Goal: Find specific page/section: Find specific page/section

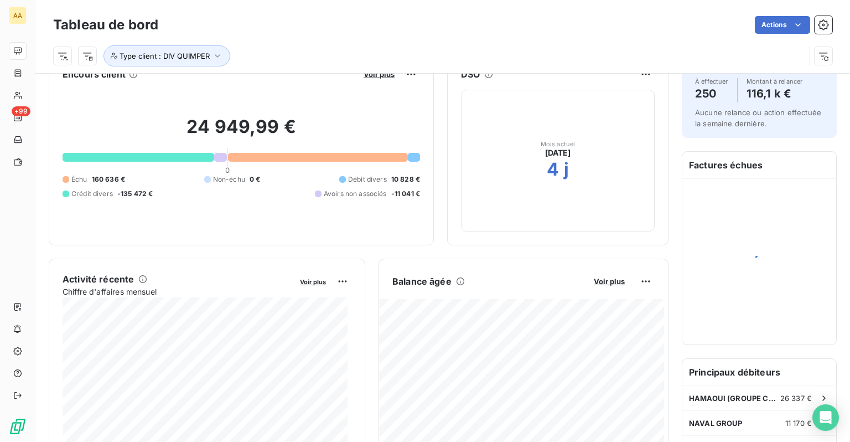
scroll to position [55, 0]
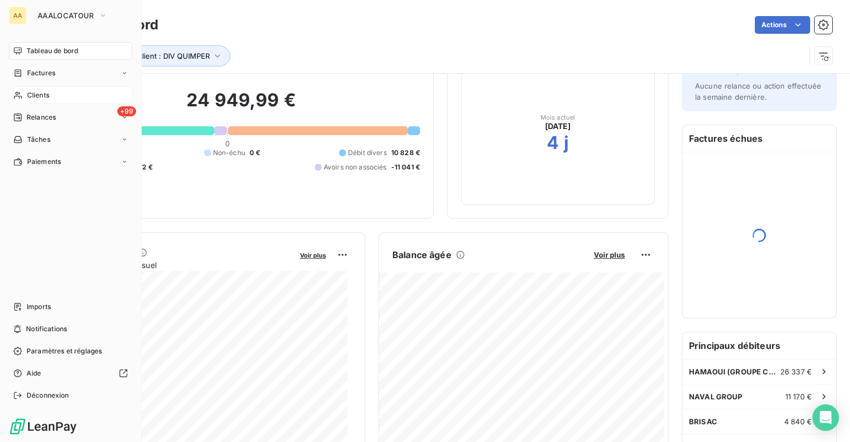
click at [32, 101] on div "Clients" at bounding box center [70, 95] width 123 height 18
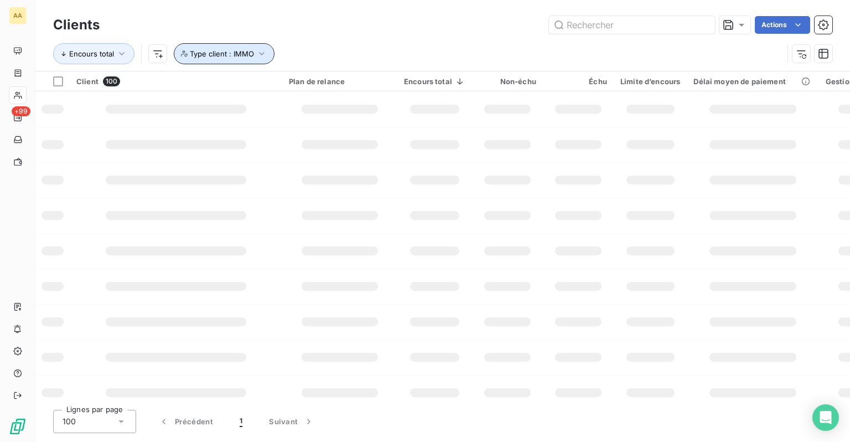
click at [250, 54] on span "Type client : IMMO" at bounding box center [222, 53] width 64 height 9
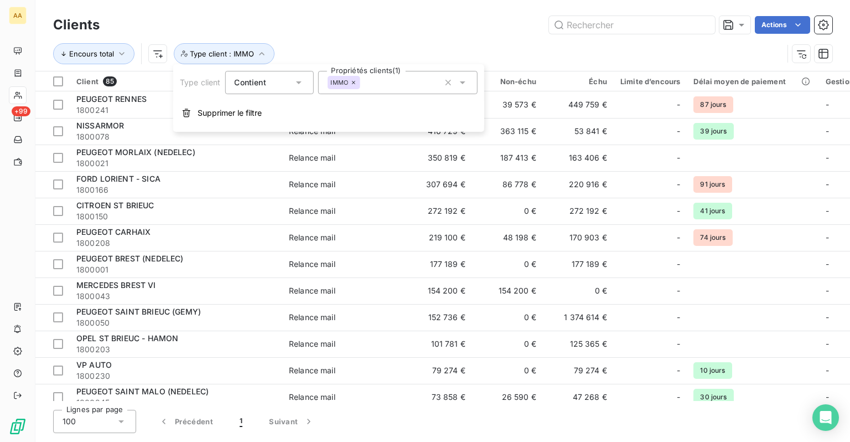
click at [353, 84] on icon at bounding box center [353, 82] width 7 height 7
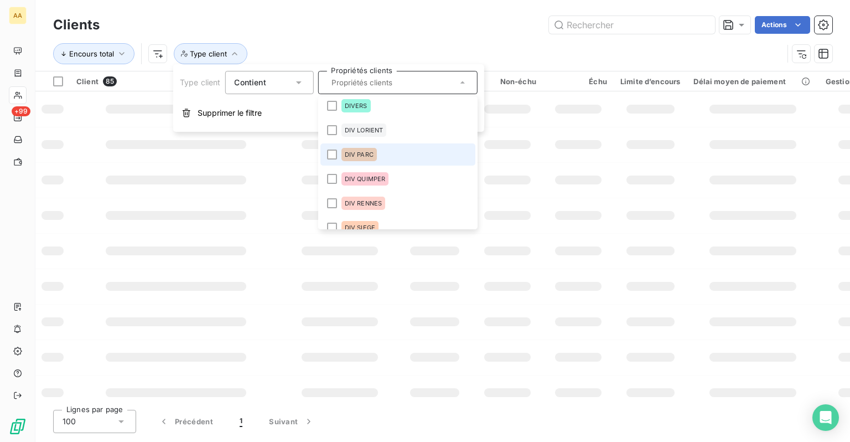
scroll to position [166, 0]
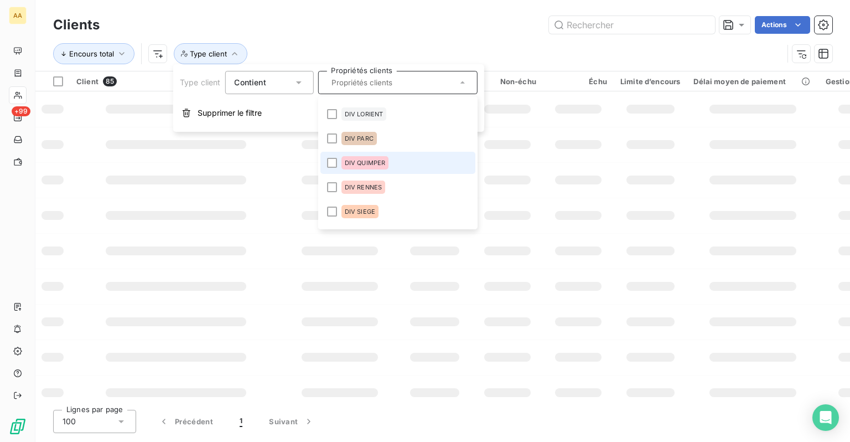
click at [371, 164] on span "DIV QUIMPER" at bounding box center [364, 162] width 41 height 7
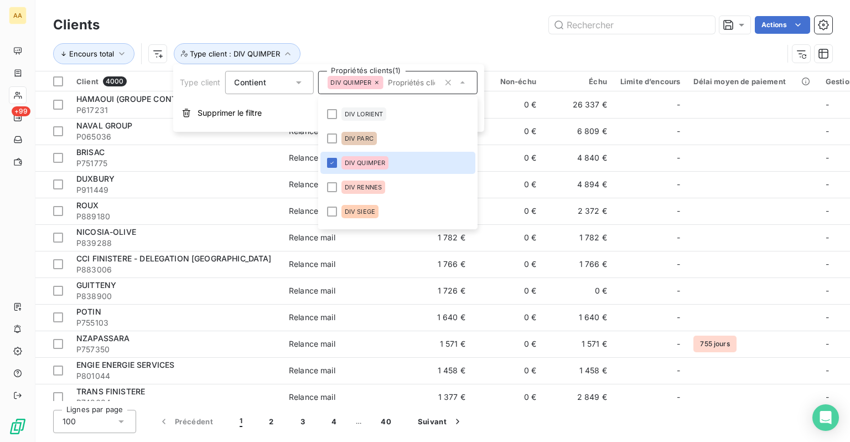
click at [446, 25] on div "Actions" at bounding box center [473, 25] width 720 height 18
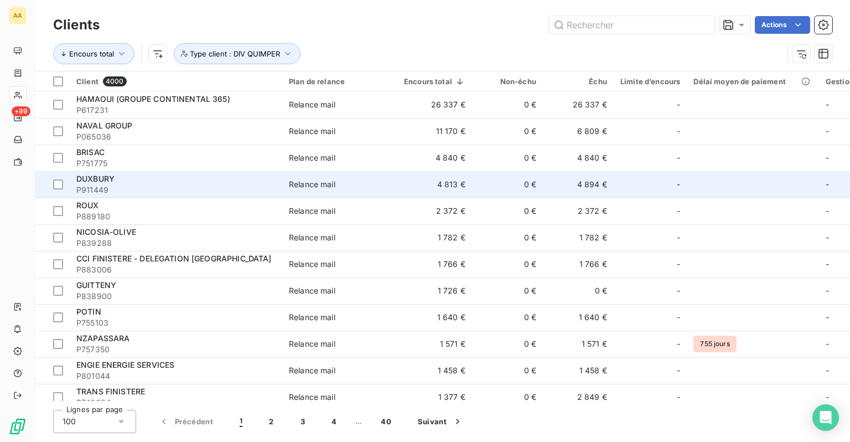
click at [448, 191] on td "4 813 €" at bounding box center [434, 184] width 75 height 27
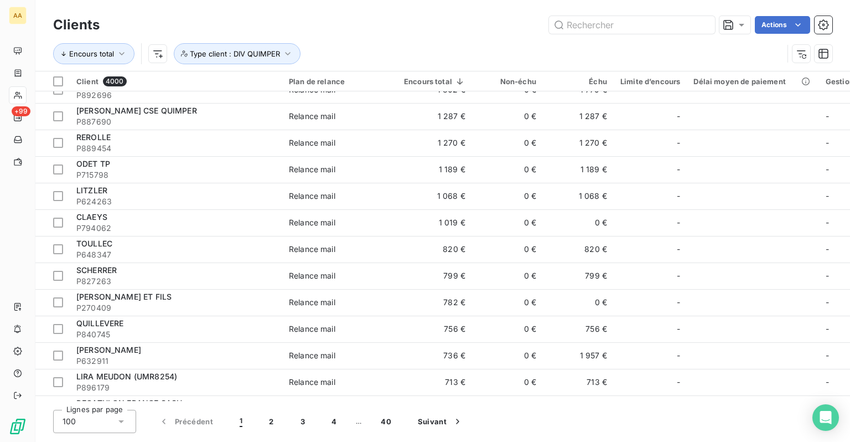
scroll to position [387, 0]
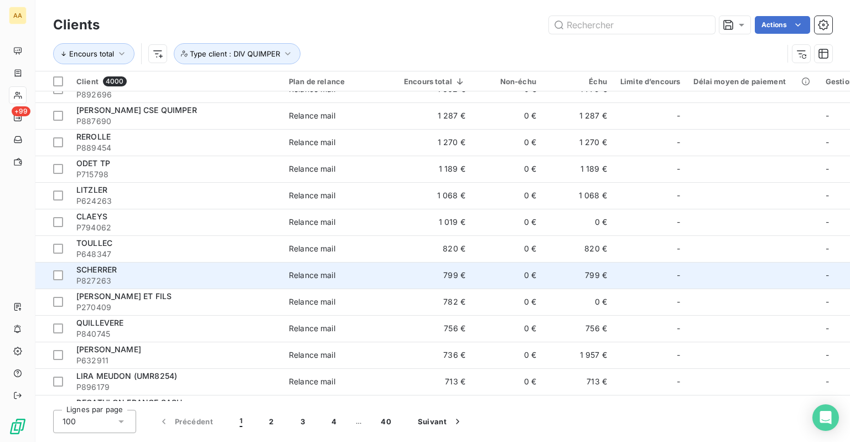
click at [231, 280] on span "P827263" at bounding box center [175, 280] width 199 height 11
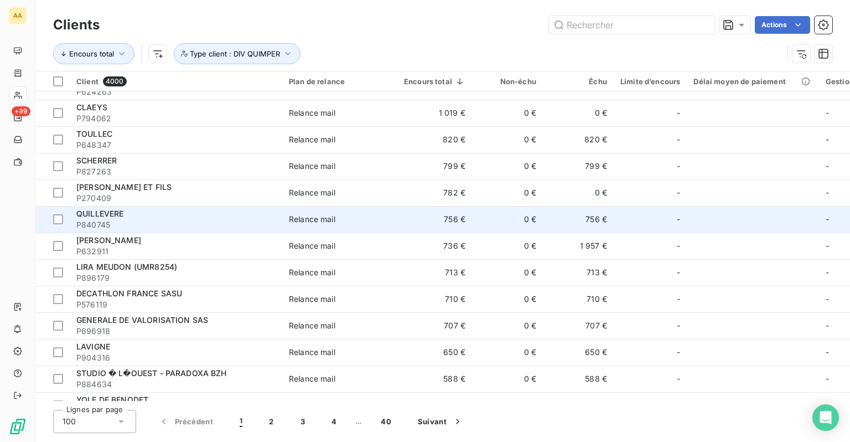
scroll to position [498, 0]
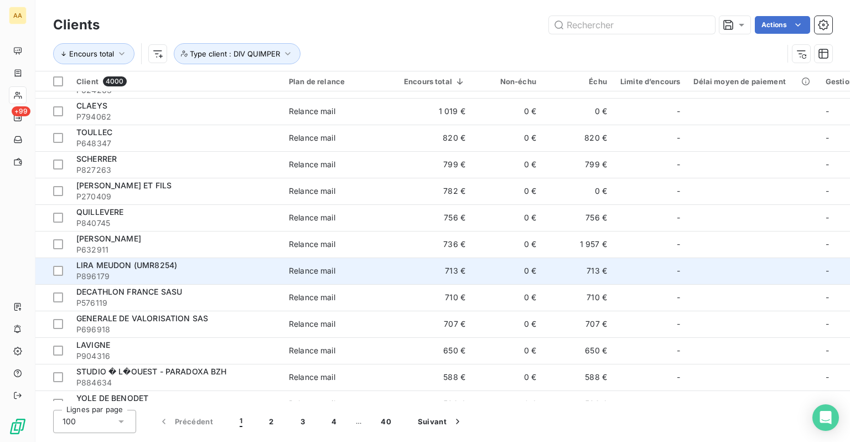
click at [189, 271] on span "P896179" at bounding box center [175, 276] width 199 height 11
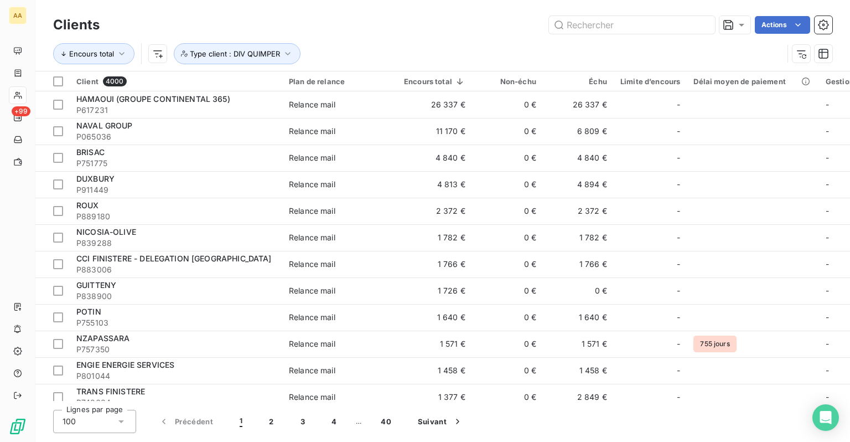
click at [189, 270] on span "P883006" at bounding box center [175, 269] width 199 height 11
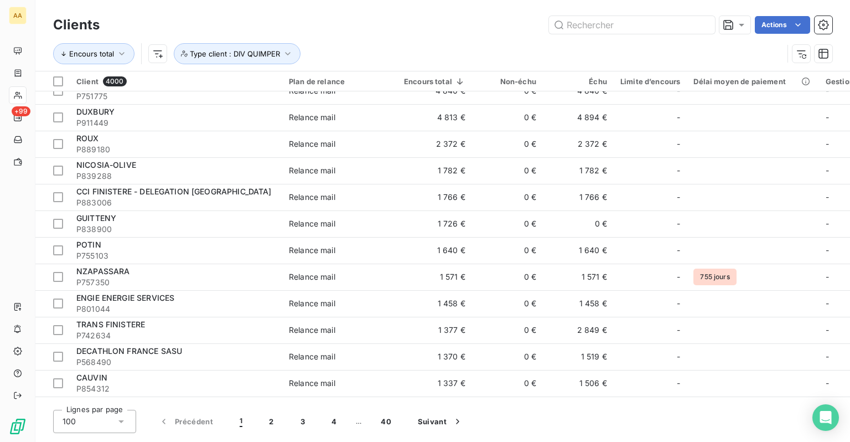
scroll to position [111, 0]
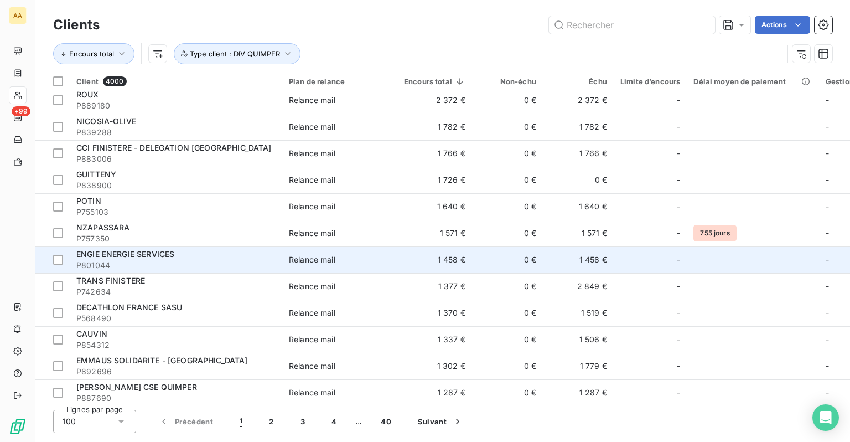
click at [188, 261] on span "P801044" at bounding box center [175, 265] width 199 height 11
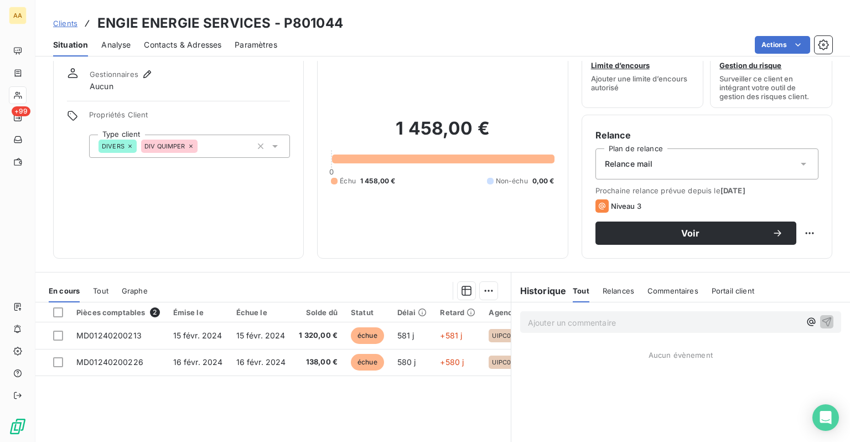
scroll to position [55, 0]
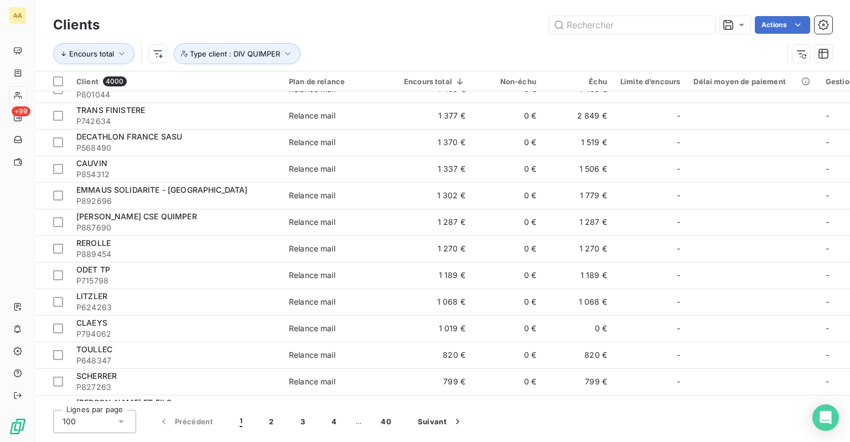
scroll to position [332, 0]
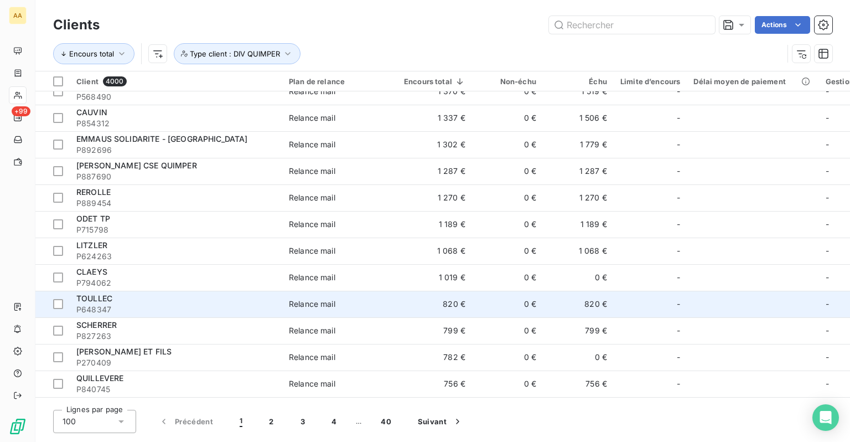
click at [161, 307] on span "P648347" at bounding box center [175, 309] width 199 height 11
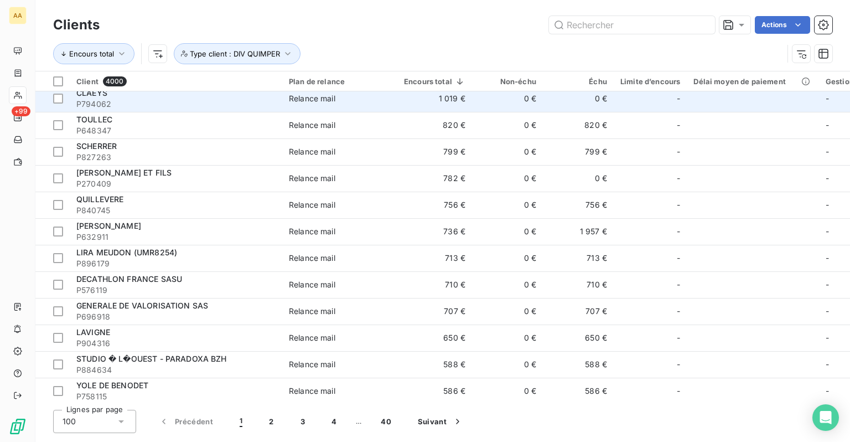
scroll to position [720, 0]
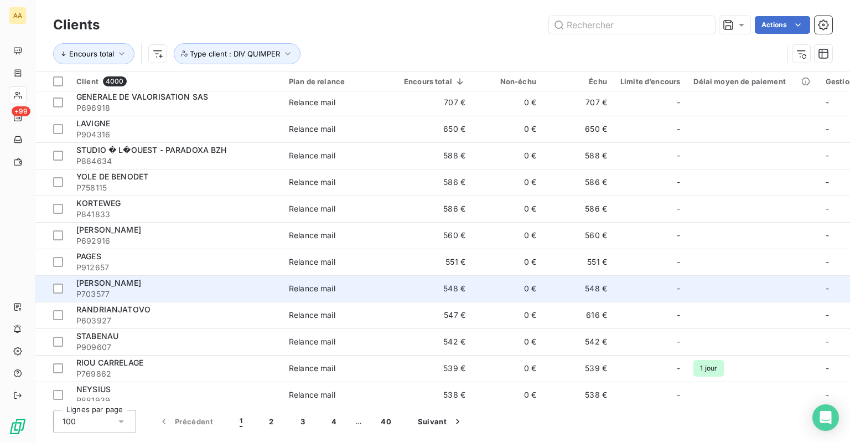
click at [159, 298] on span "P703577" at bounding box center [175, 293] width 199 height 11
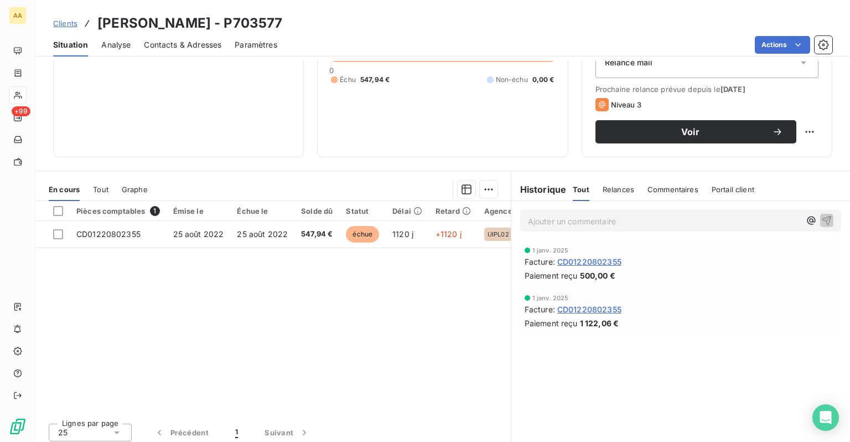
scroll to position [142, 0]
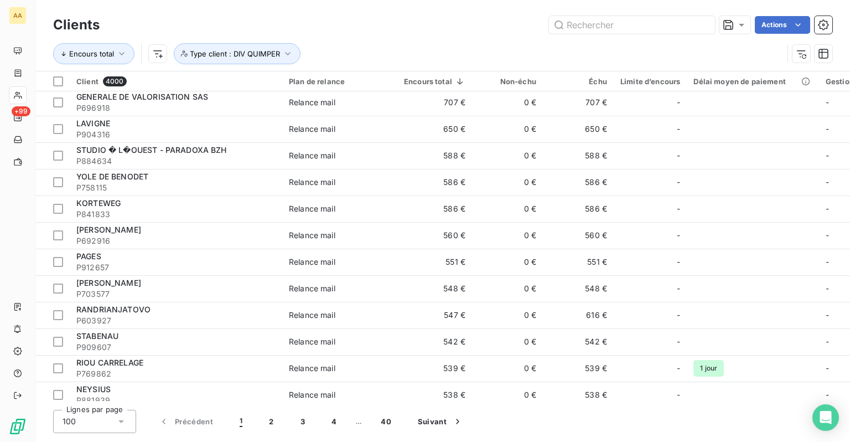
scroll to position [1052, 0]
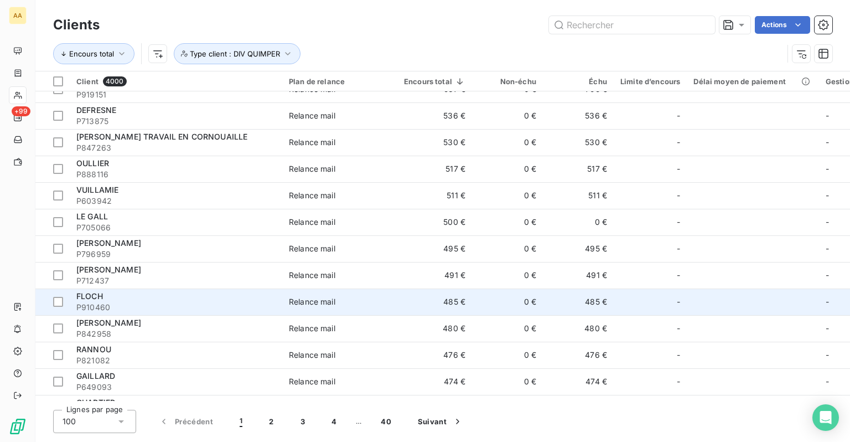
click at [168, 291] on div "FLOCH" at bounding box center [175, 296] width 199 height 11
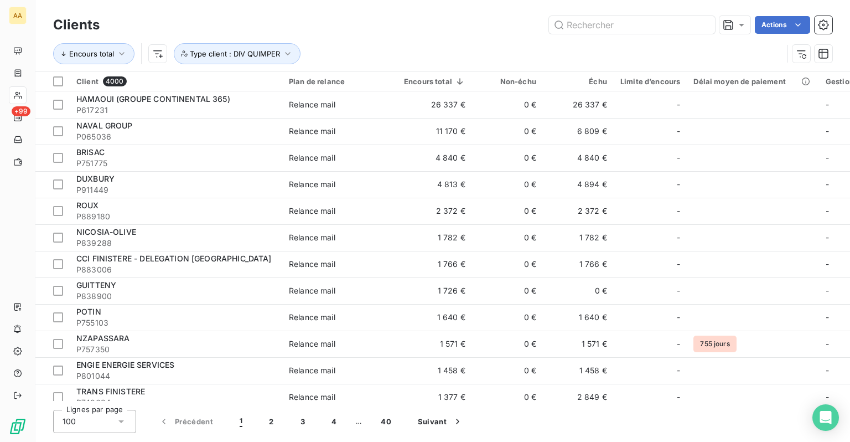
click at [169, 289] on div "GUITTENY" at bounding box center [175, 285] width 199 height 11
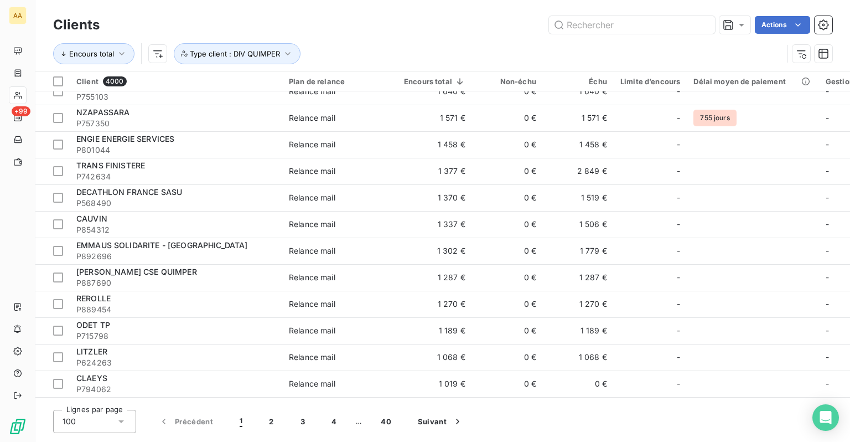
scroll to position [558, 0]
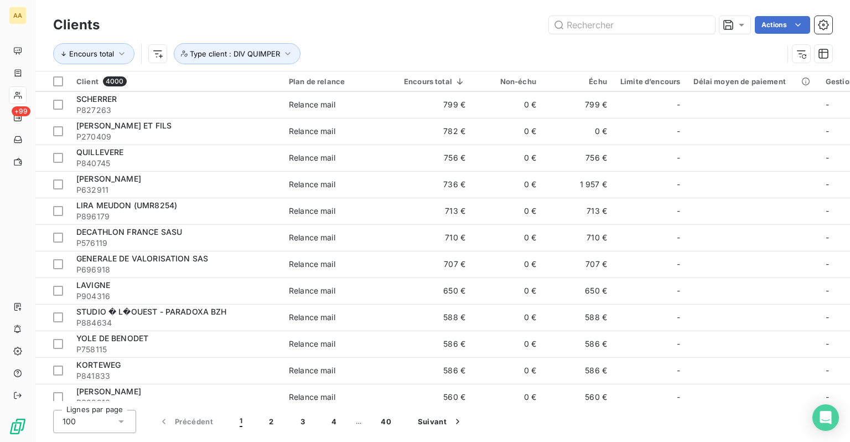
click at [169, 291] on span "P904316" at bounding box center [175, 296] width 199 height 11
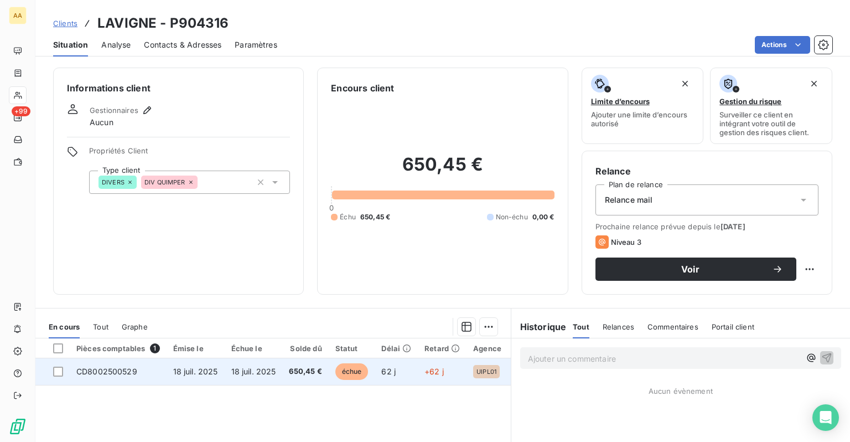
click at [310, 370] on span "650,45 €" at bounding box center [305, 371] width 33 height 11
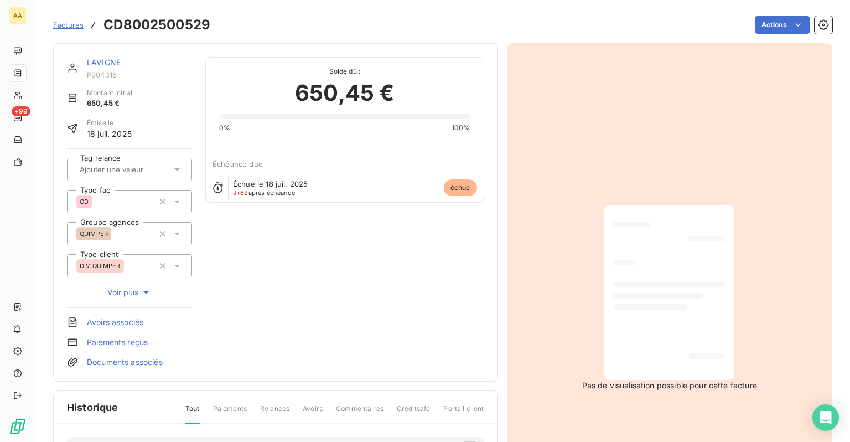
click at [674, 291] on div at bounding box center [669, 292] width 112 height 157
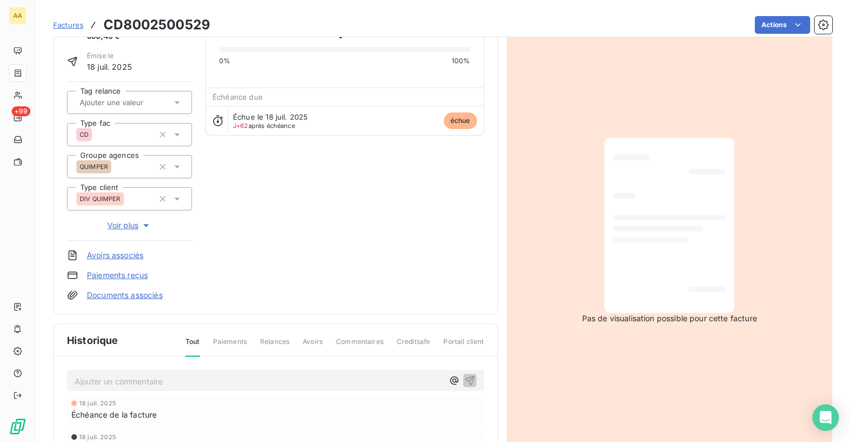
scroll to position [112, 0]
